Goal: Task Accomplishment & Management: Manage account settings

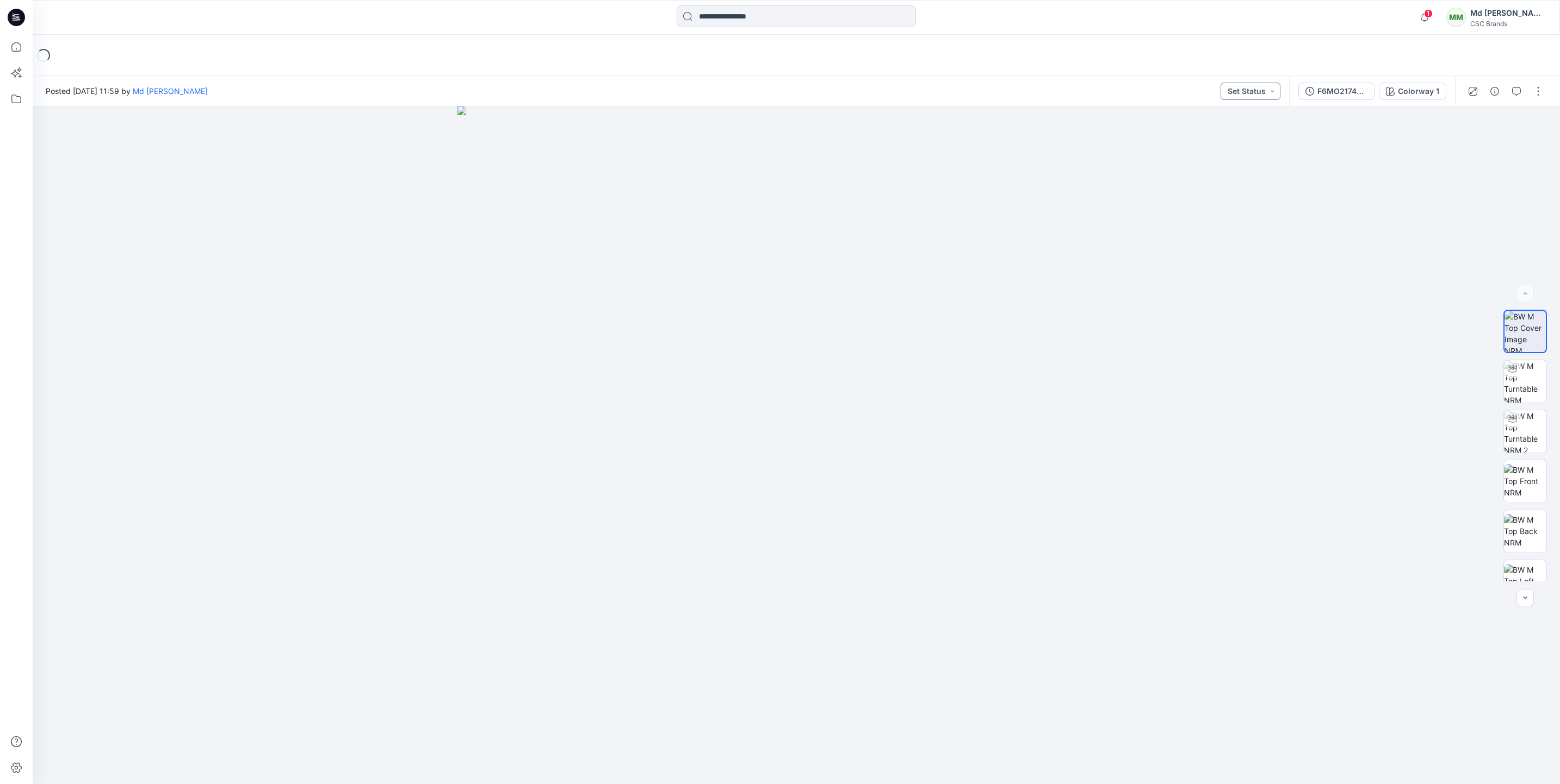
click at [794, 90] on button "Set Status" at bounding box center [1250, 91] width 59 height 17
click at [794, 140] on p "Virtual Proto 1" at bounding box center [1228, 141] width 50 height 14
click at [794, 87] on button "button" at bounding box center [1538, 91] width 17 height 17
click at [794, 145] on button "Edit" at bounding box center [1492, 146] width 100 height 20
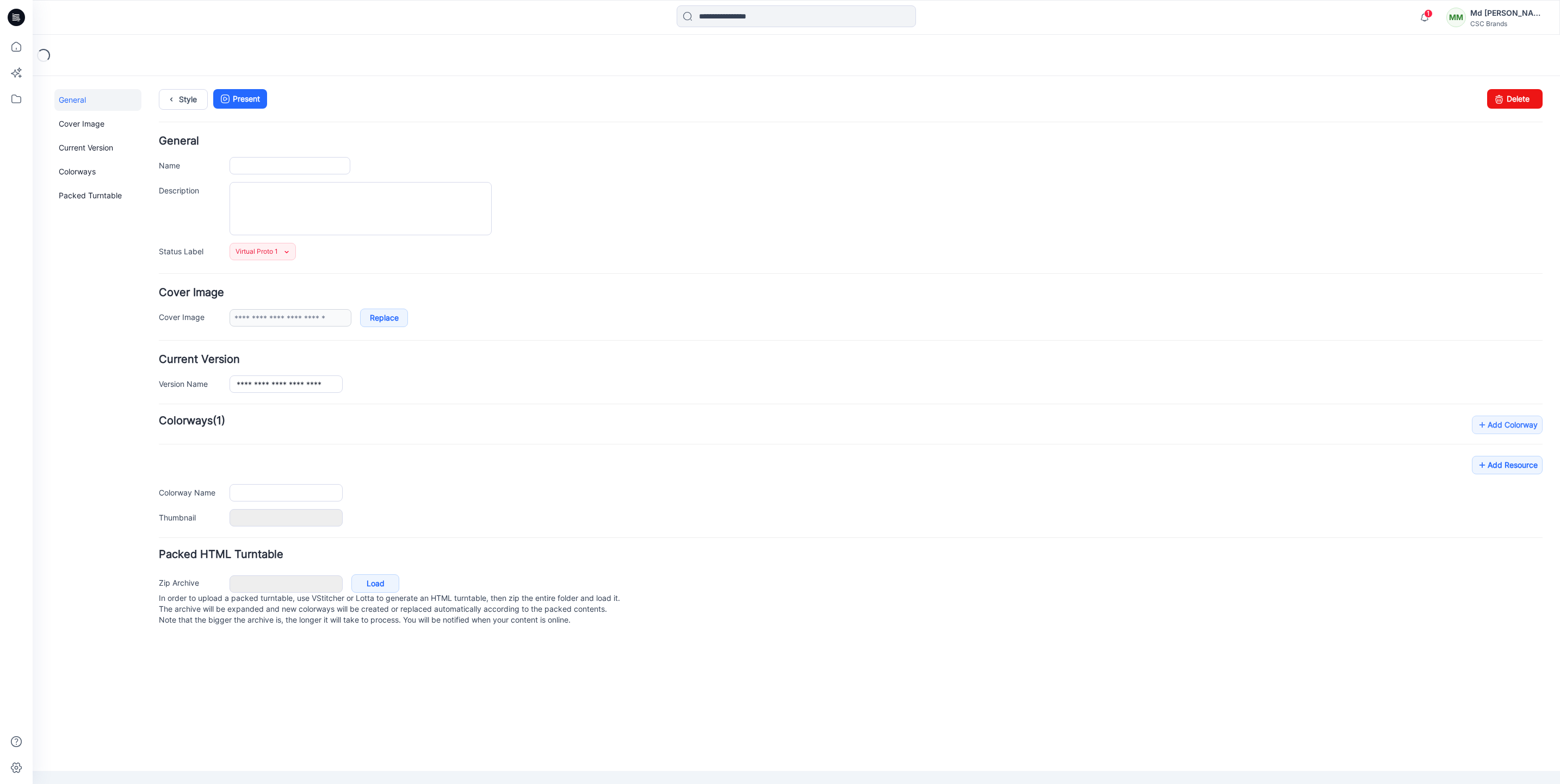
type input "**********"
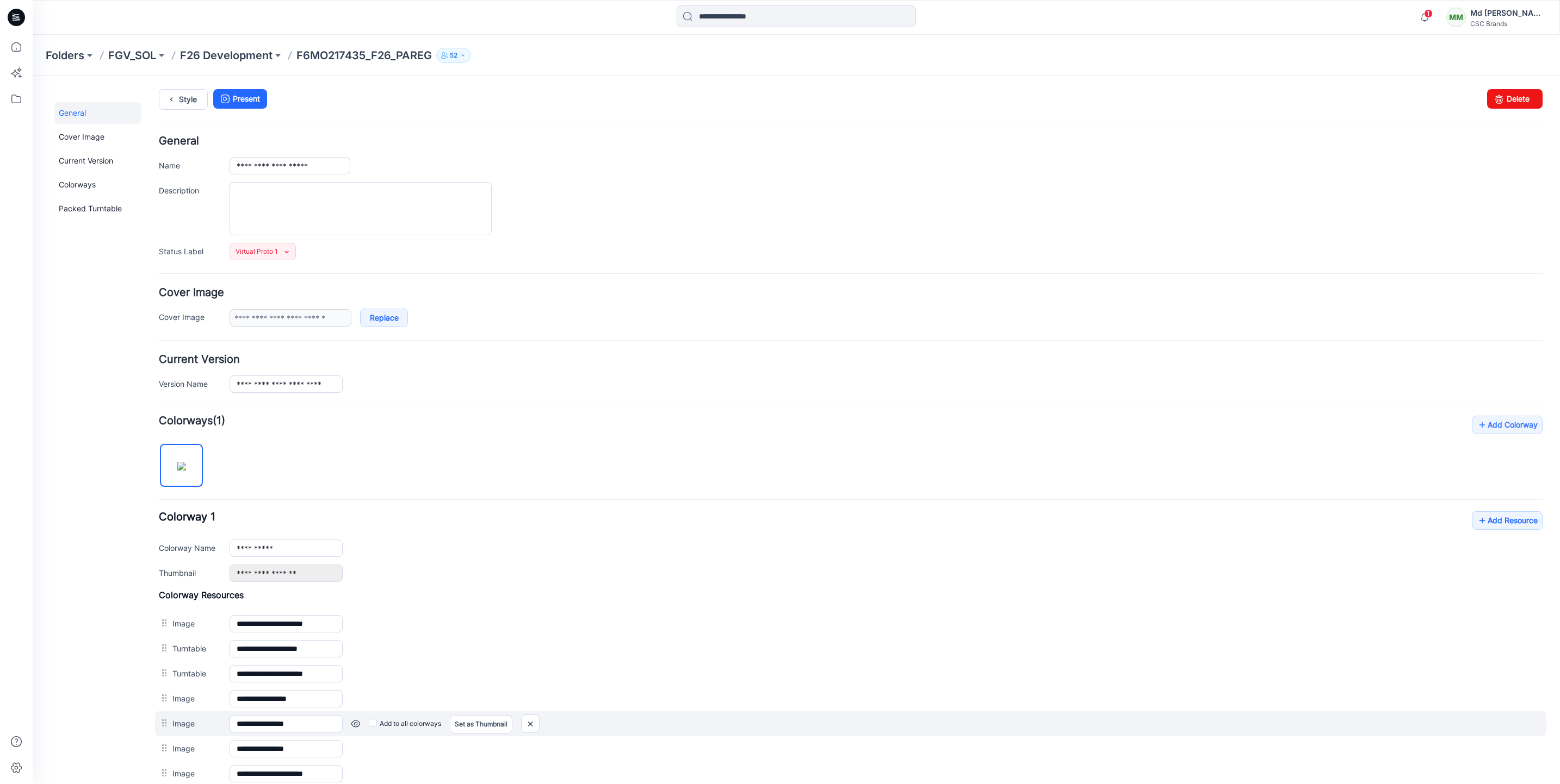
scroll to position [162, 0]
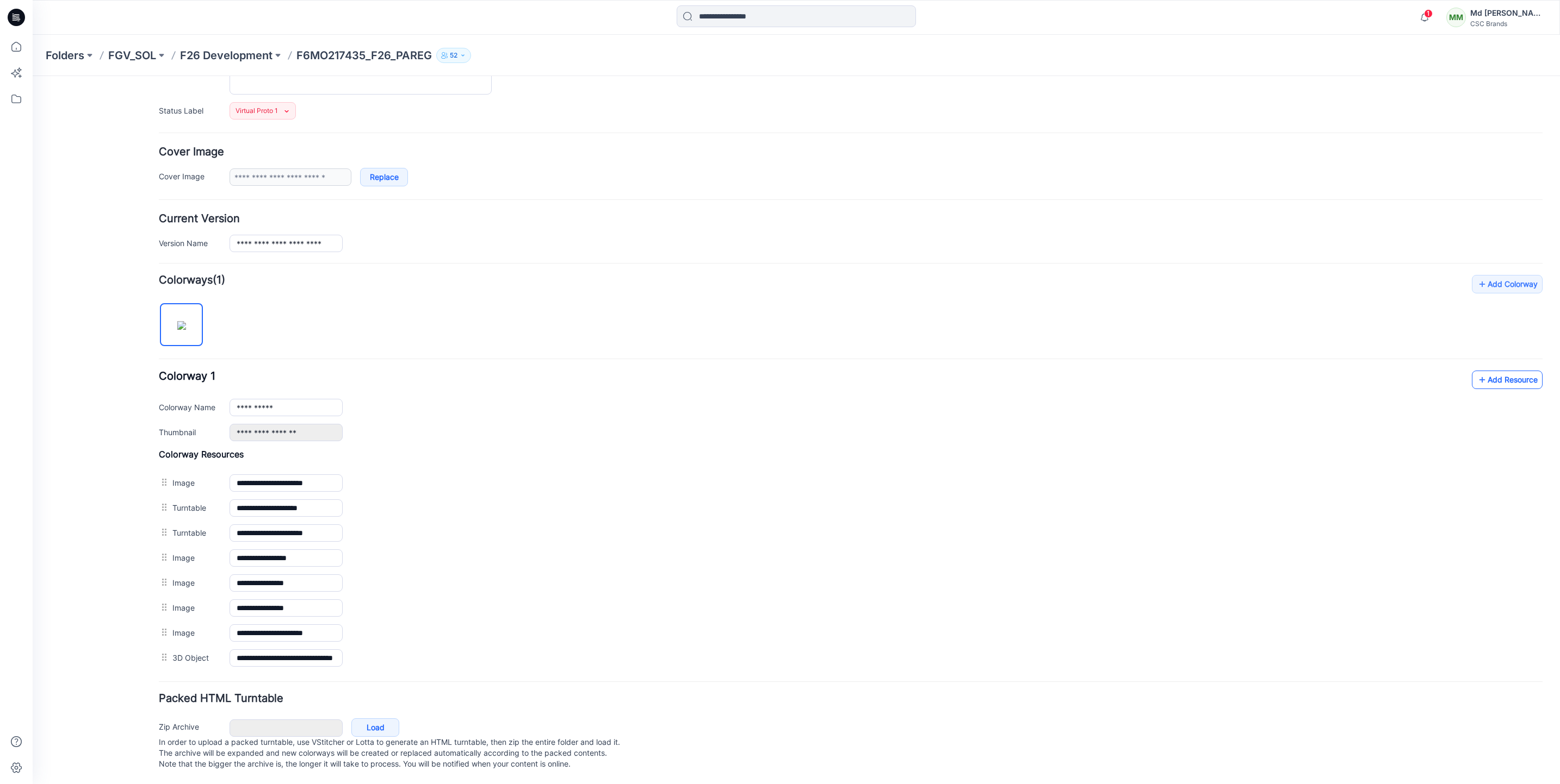
click at [1488, 371] on link "Add Resource" at bounding box center [1506, 380] width 71 height 19
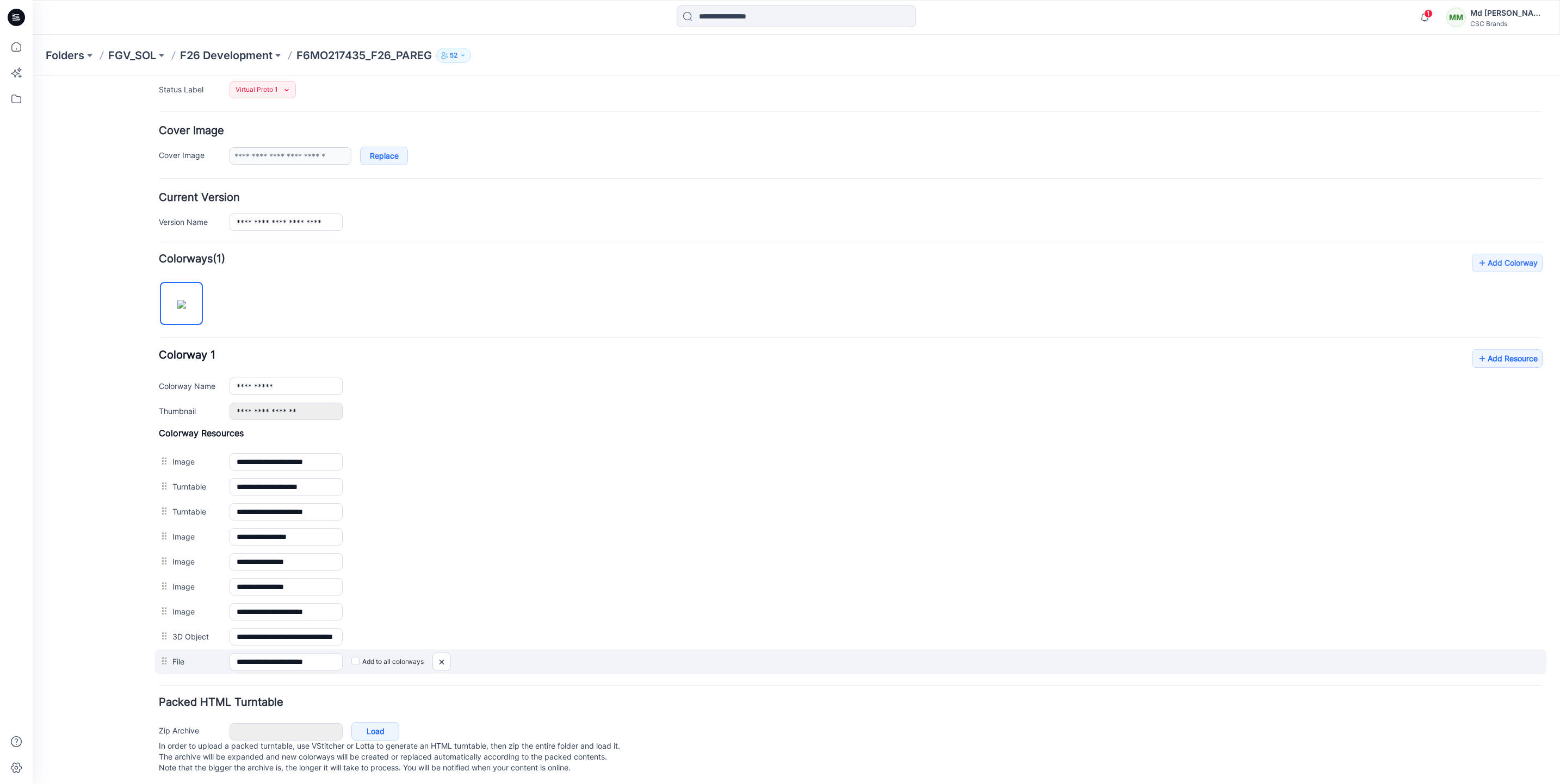
click at [33, 76] on label "Add to all colorways" at bounding box center [33, 76] width 0 height 0
